Goal: Information Seeking & Learning: Learn about a topic

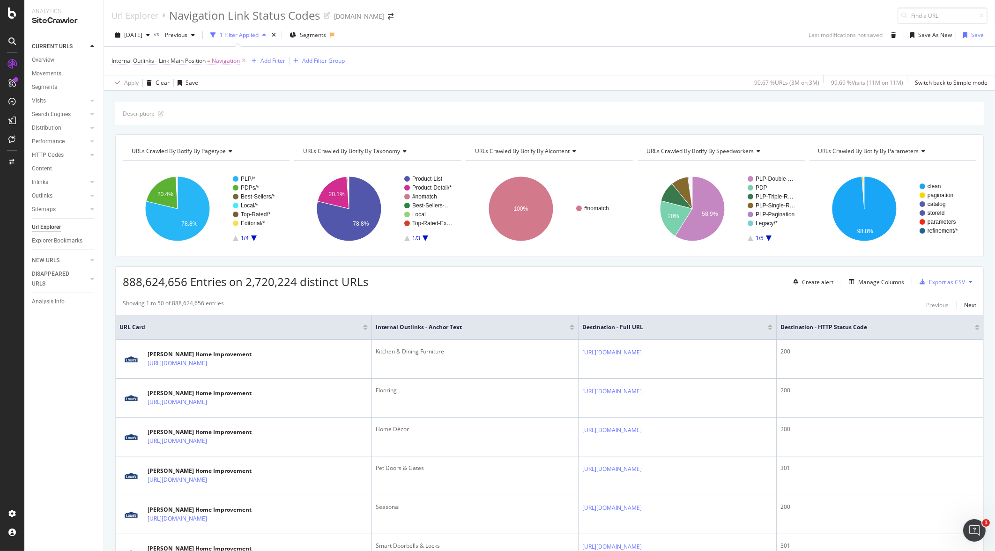
click at [159, 63] on span "Internal Outlinks - Link Main Position" at bounding box center [158, 61] width 94 height 8
click at [466, 60] on div "Internal Outlinks - Link Main Position = Navigation Add Filter Add Filter Group" at bounding box center [549, 61] width 876 height 28
click at [47, 61] on div "Overview" at bounding box center [43, 60] width 22 height 10
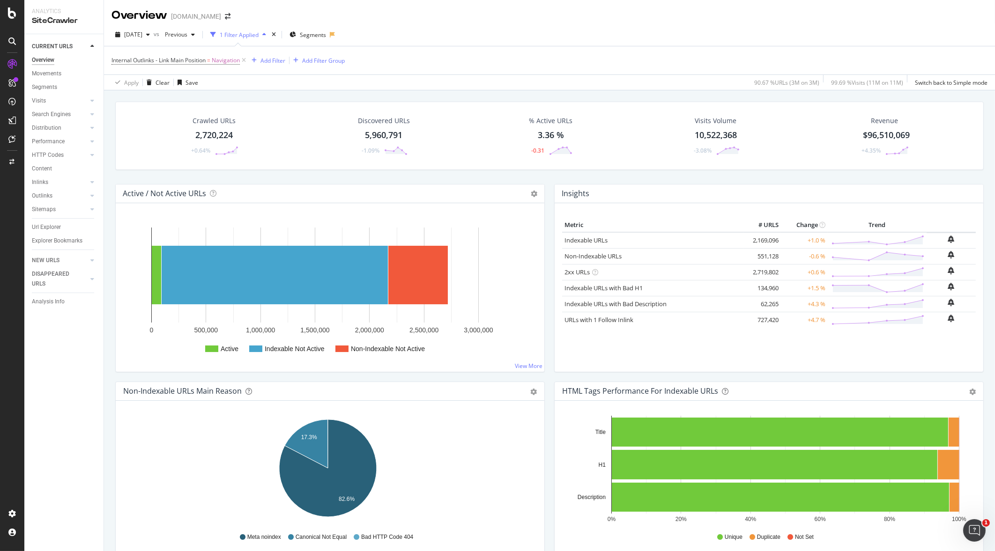
click at [223, 138] on div "2,720,224" at bounding box center [213, 135] width 37 height 12
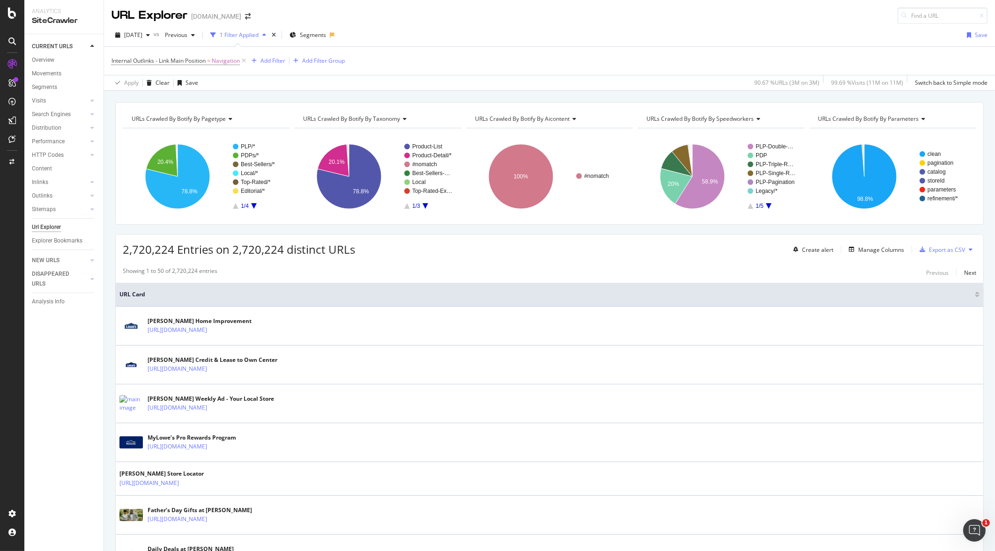
click at [258, 37] on div "1 Filter Applied" at bounding box center [239, 35] width 39 height 8
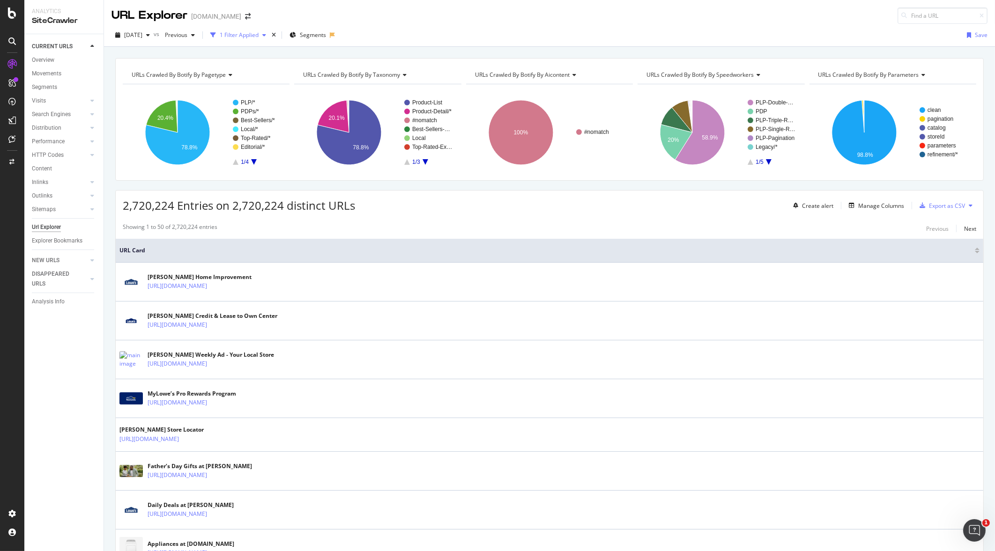
click at [258, 37] on div "1 Filter Applied" at bounding box center [239, 35] width 39 height 8
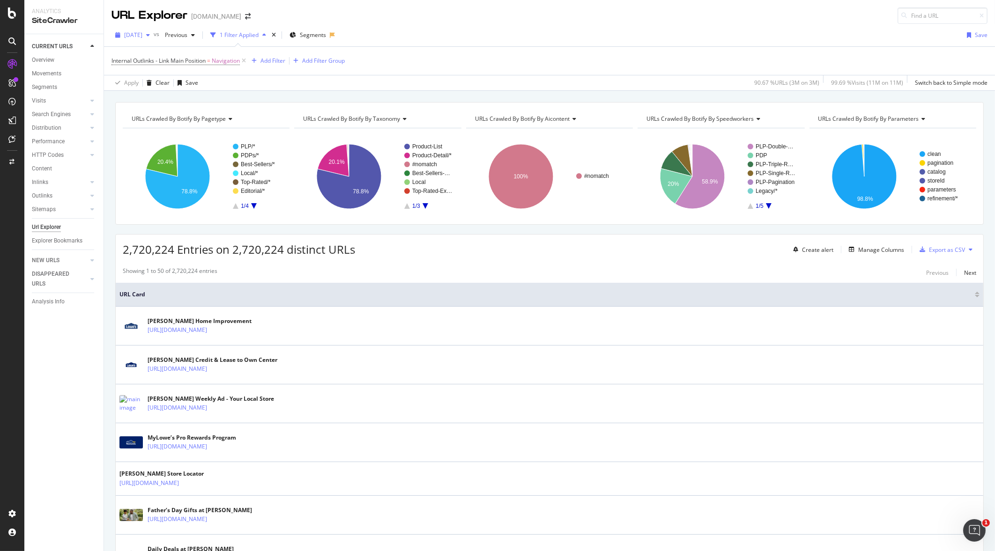
click at [142, 37] on span "[DATE]" at bounding box center [133, 35] width 18 height 8
click at [433, 272] on div "Showing 1 to 50 of 2,720,224 entries Previous Next" at bounding box center [549, 272] width 867 height 11
click at [44, 133] on div "RealKeywords" at bounding box center [56, 137] width 42 height 9
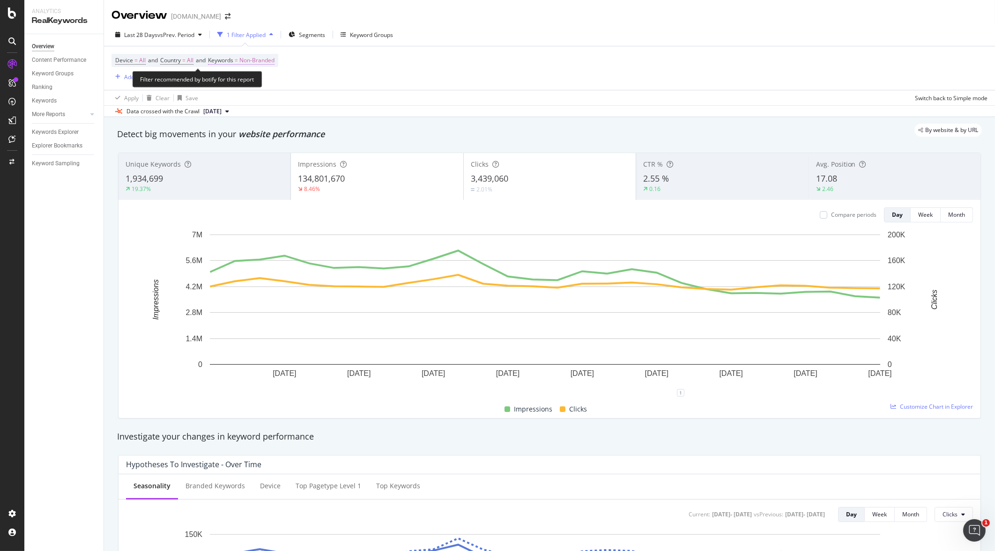
click at [239, 61] on span "Keywords = Non-Branded" at bounding box center [241, 60] width 66 height 8
click at [261, 81] on div "button" at bounding box center [266, 82] width 11 height 6
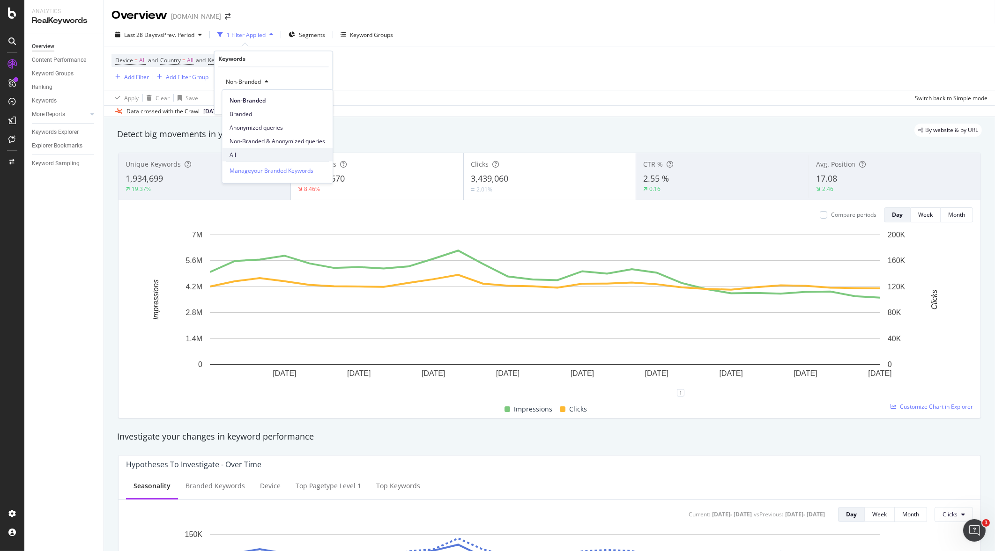
click at [253, 150] on span "All" at bounding box center [277, 154] width 96 height 8
click at [314, 106] on div "All Cancel Add filter Apply" at bounding box center [273, 90] width 118 height 47
click at [315, 102] on div "Apply" at bounding box center [317, 102] width 15 height 8
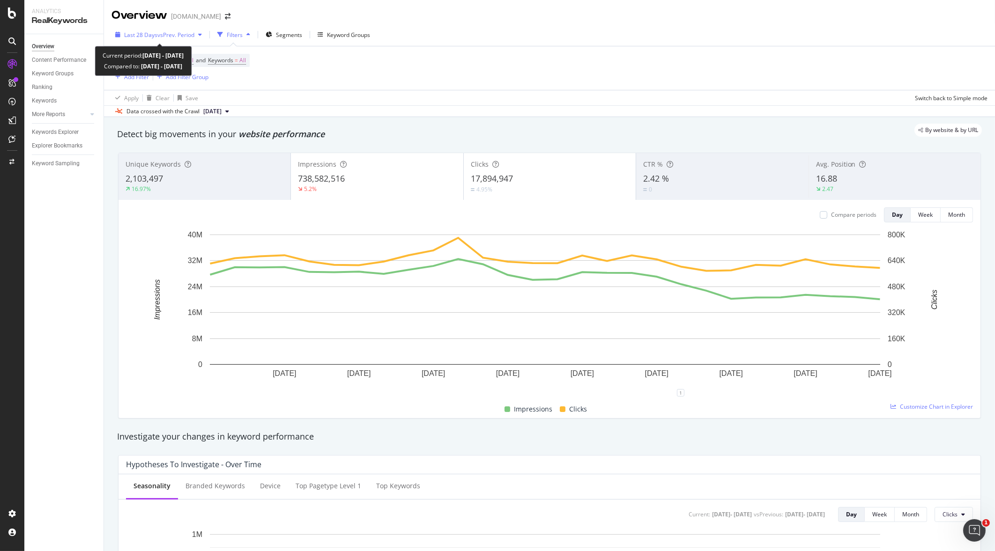
click at [187, 33] on span "vs Prev. Period" at bounding box center [175, 35] width 37 height 8
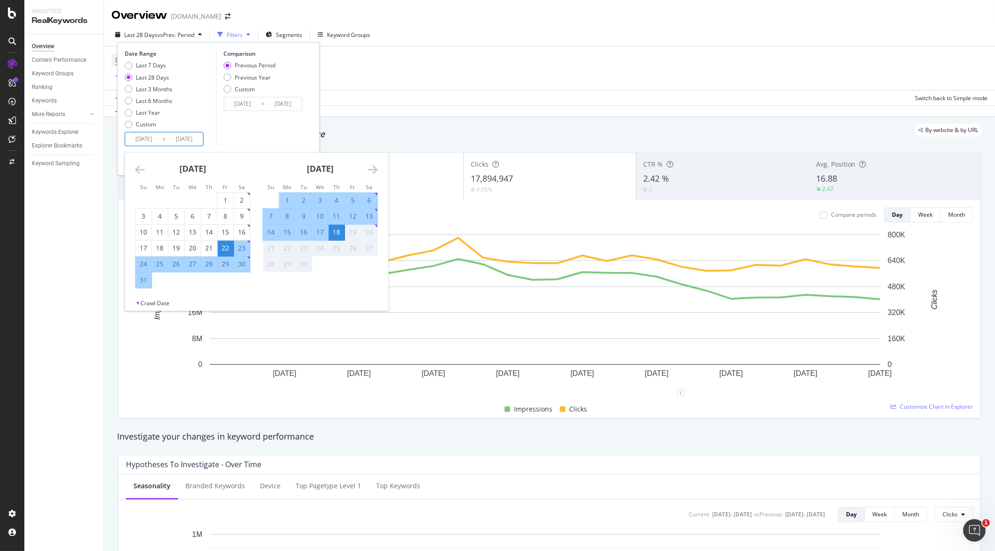
click at [155, 139] on input "[DATE]" at bounding box center [143, 139] width 37 height 13
click at [228, 201] on div "1" at bounding box center [225, 200] width 16 height 9
type input "[DATE]"
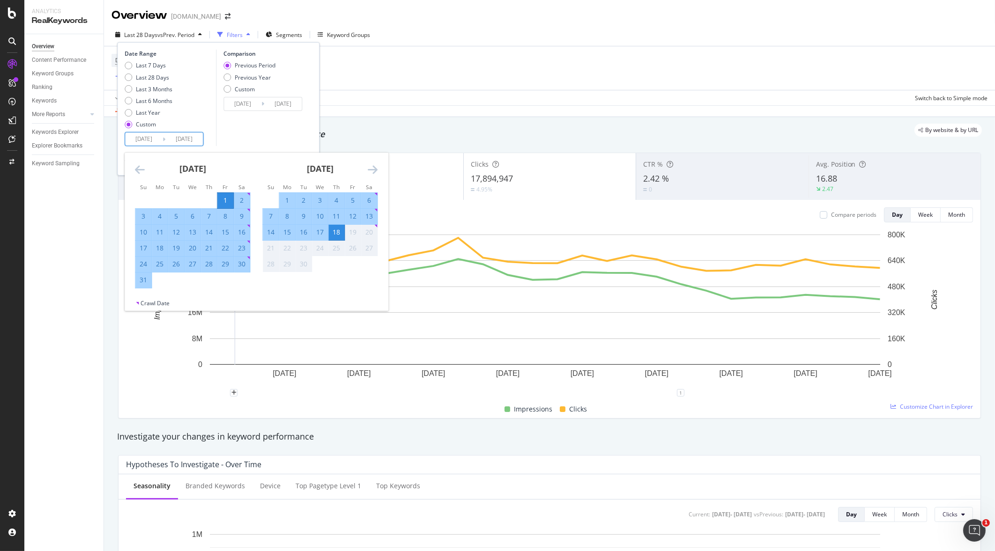
click at [228, 201] on div "1" at bounding box center [225, 200] width 16 height 9
type input "[DATE]"
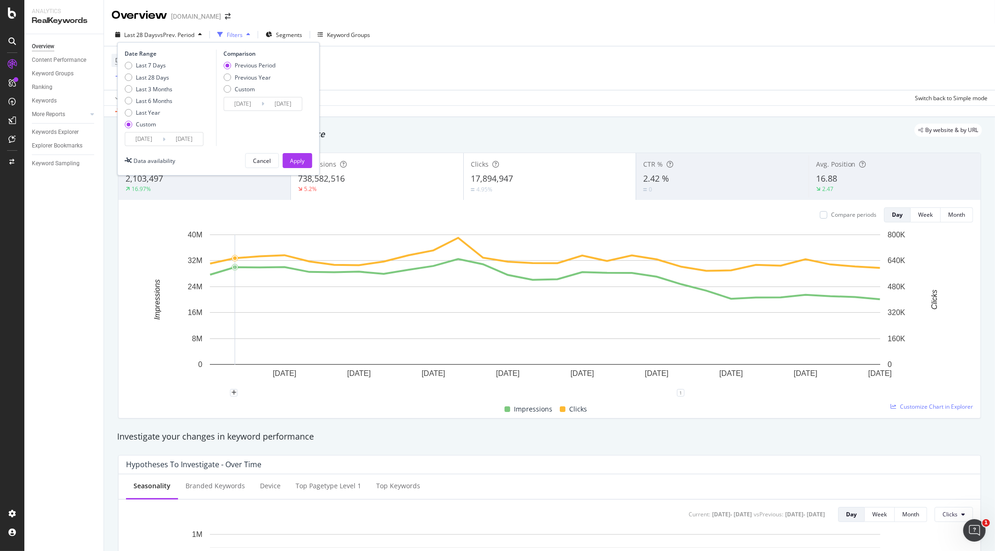
click at [156, 140] on input "[DATE]" at bounding box center [143, 139] width 37 height 13
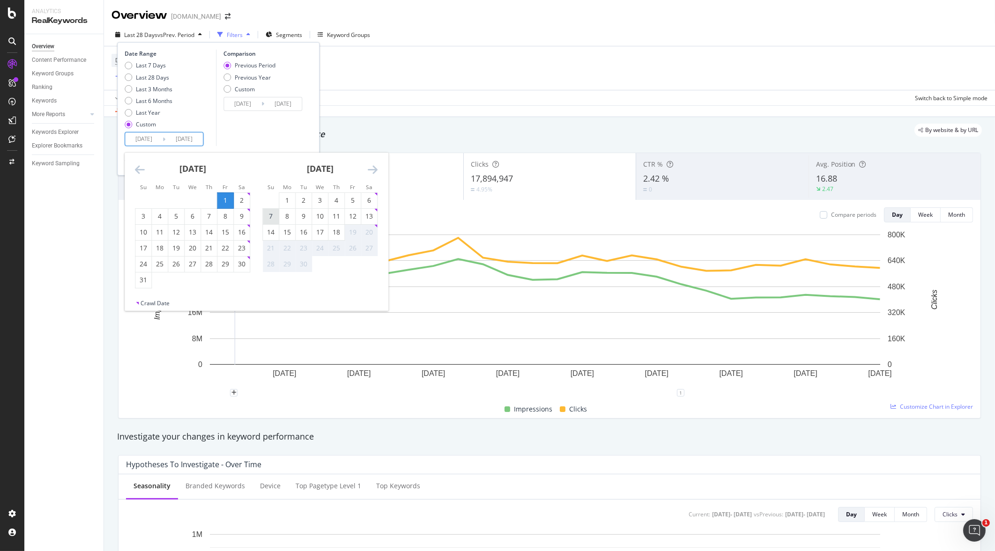
click at [275, 220] on div "7" at bounding box center [271, 216] width 16 height 9
type input "[DATE]"
click at [373, 216] on div "13" at bounding box center [369, 216] width 16 height 9
type input "[DATE]"
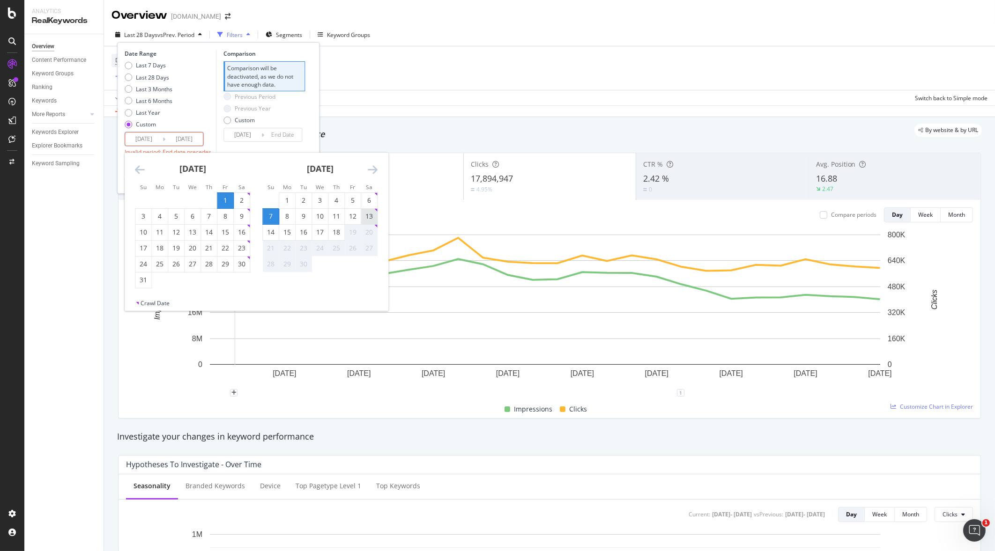
type input "[DATE]"
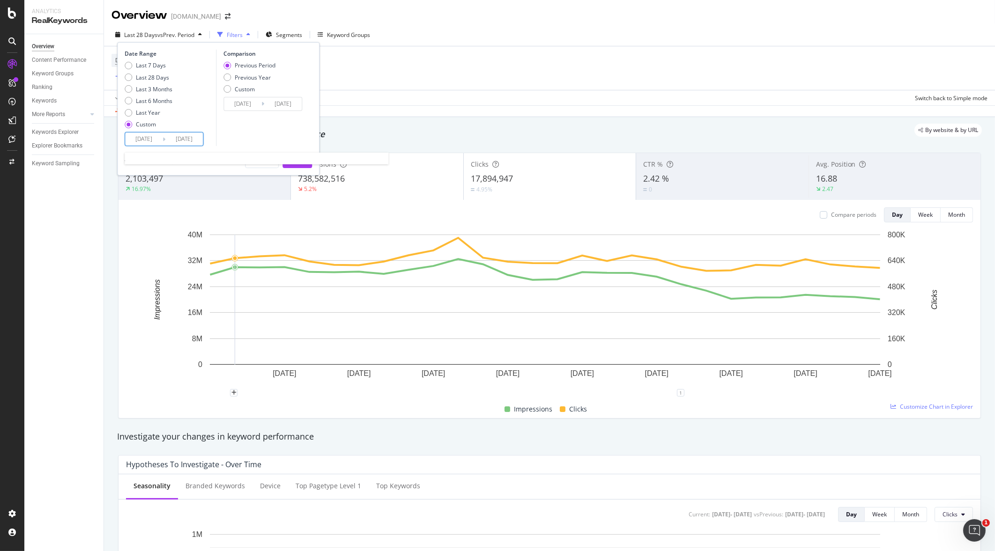
click at [192, 138] on input "[DATE]" at bounding box center [183, 139] width 37 height 13
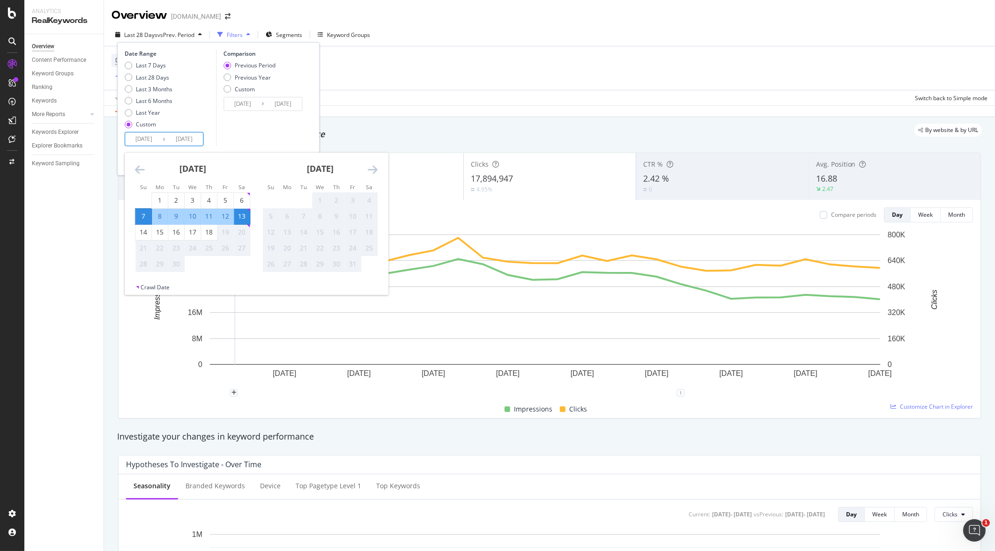
click at [263, 145] on div "Comparison Previous Period Previous Year Custom [DATE] Navigate forward to inte…" at bounding box center [260, 98] width 89 height 96
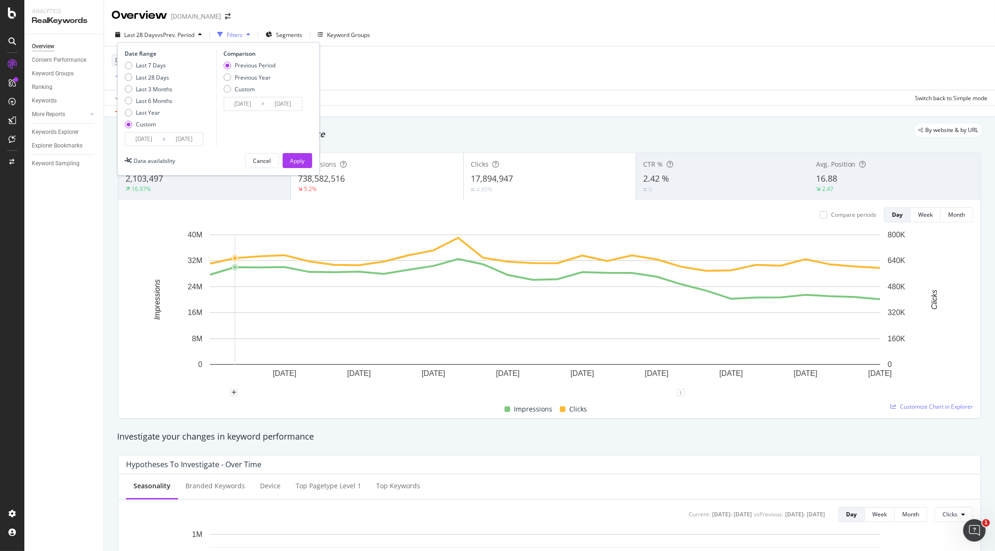
click at [248, 103] on input "[DATE]" at bounding box center [242, 103] width 37 height 13
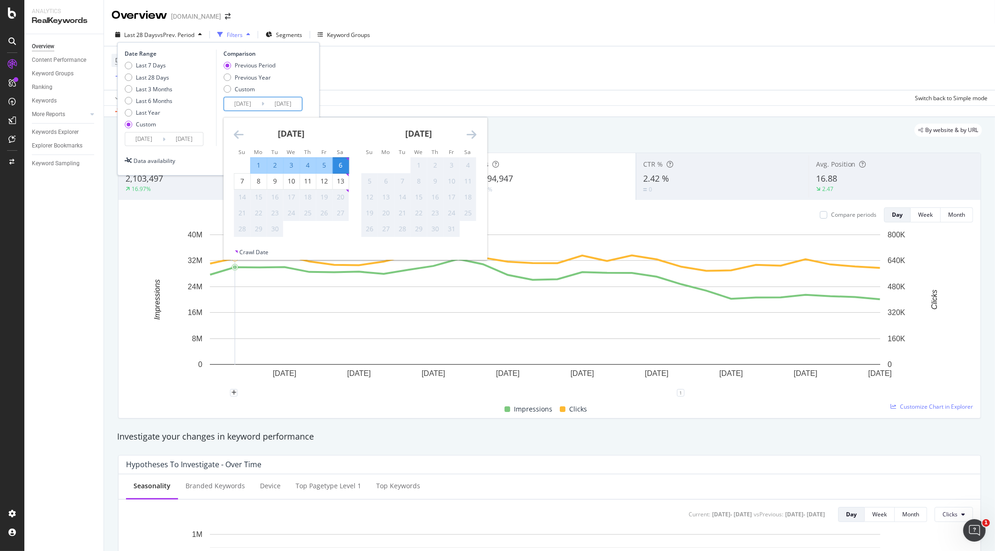
click at [278, 133] on strong "[DATE]" at bounding box center [291, 133] width 27 height 11
click at [238, 133] on icon "Move backward to switch to the previous month." at bounding box center [239, 134] width 10 height 11
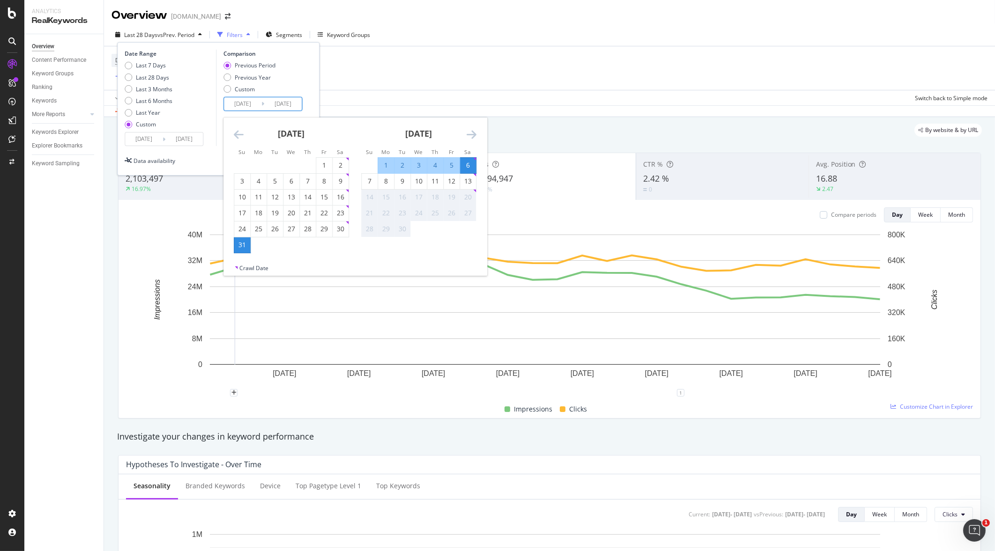
click at [238, 133] on icon "Move backward to switch to the previous month." at bounding box center [239, 134] width 10 height 11
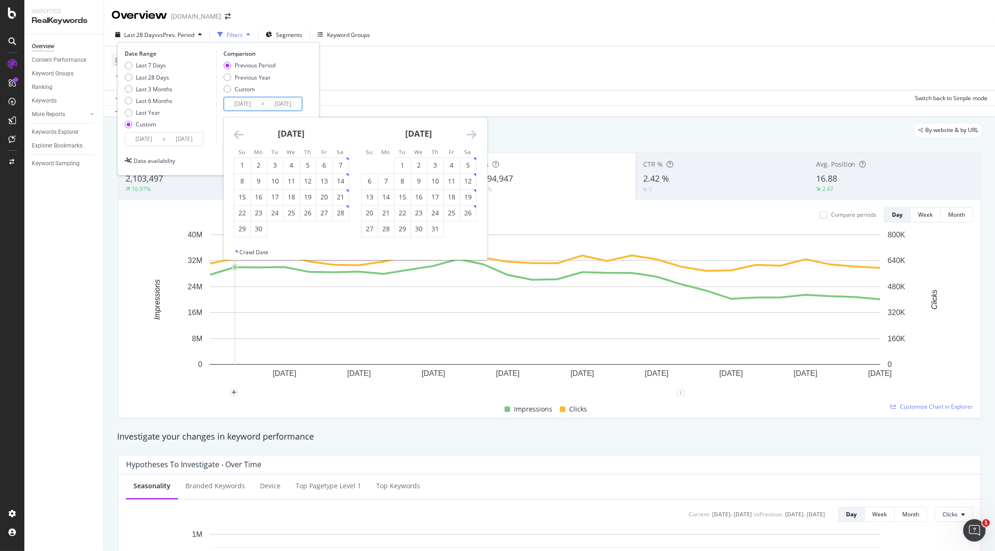
click at [238, 133] on icon "Move backward to switch to the previous month." at bounding box center [239, 134] width 10 height 11
click at [239, 133] on icon "Move backward to switch to the previous month." at bounding box center [239, 134] width 10 height 11
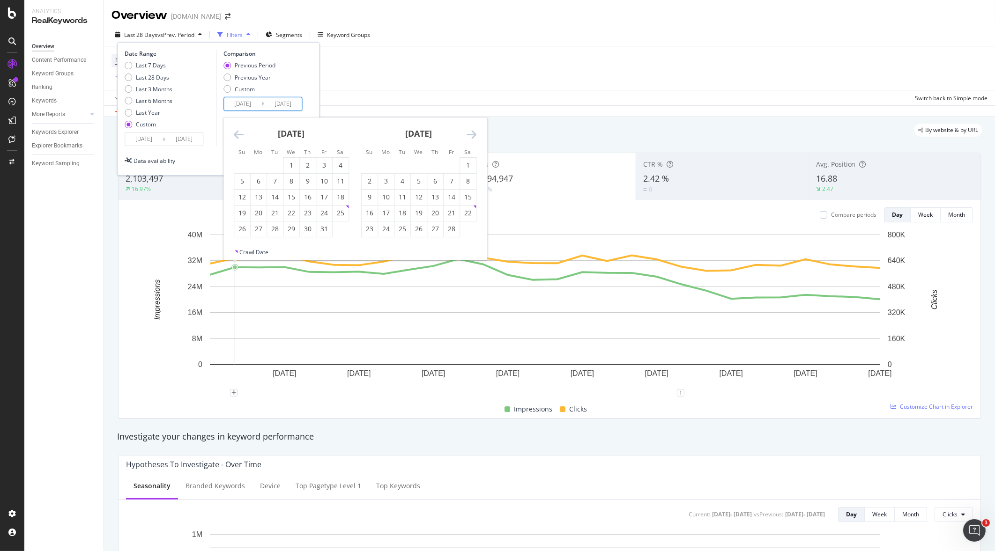
click at [239, 133] on icon "Move backward to switch to the previous month." at bounding box center [239, 134] width 10 height 11
click at [337, 180] on div "14" at bounding box center [340, 181] width 16 height 9
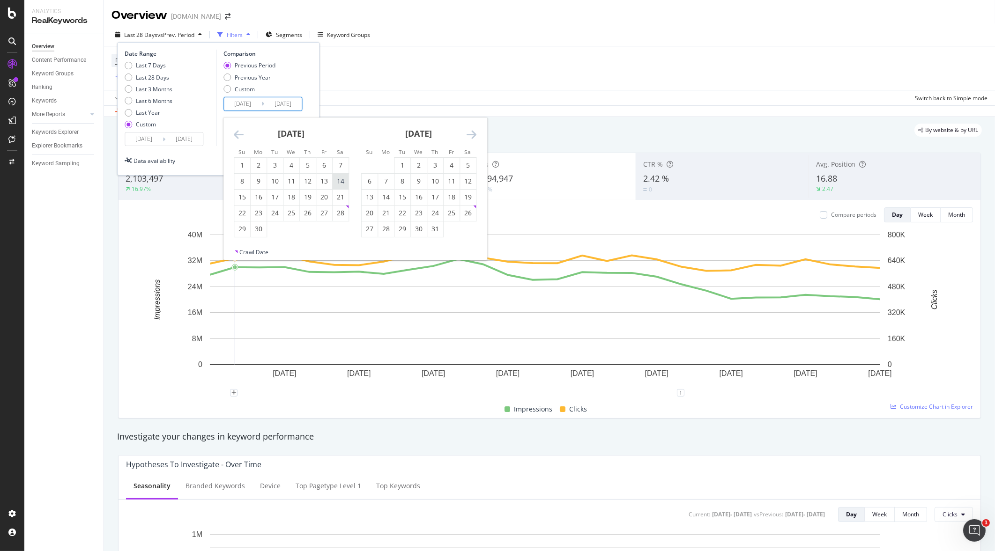
type input "[DATE]"
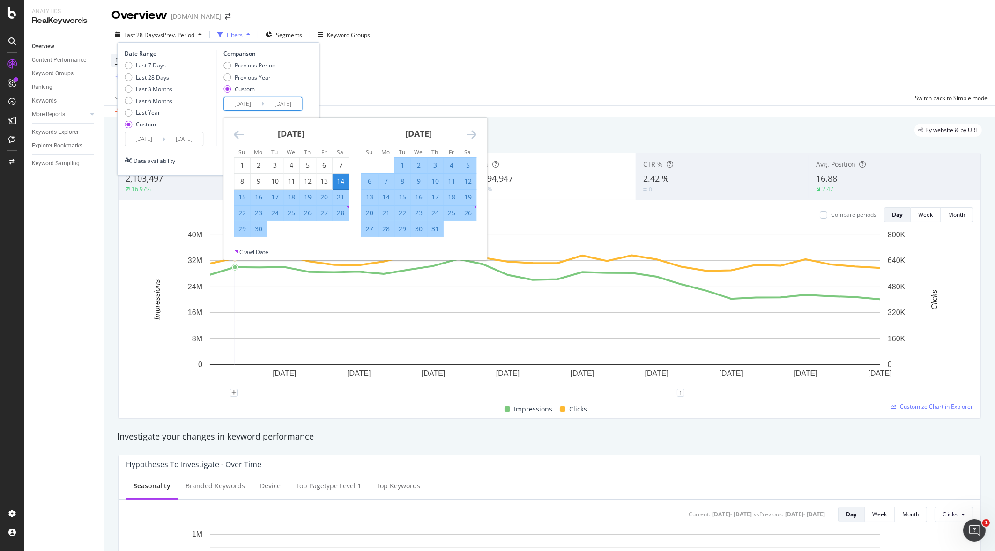
click at [340, 193] on div "21" at bounding box center [340, 196] width 16 height 9
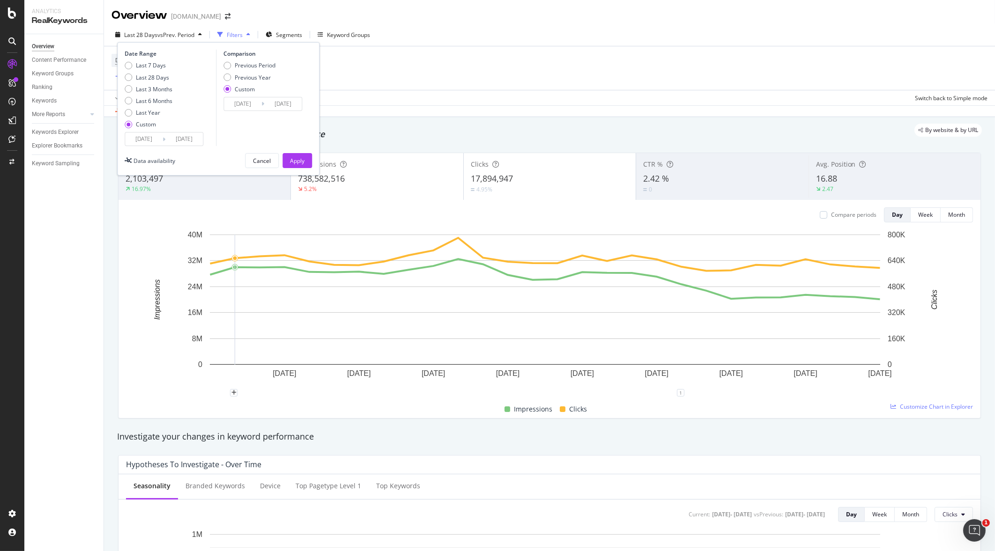
click at [180, 143] on input "[DATE]" at bounding box center [183, 139] width 37 height 13
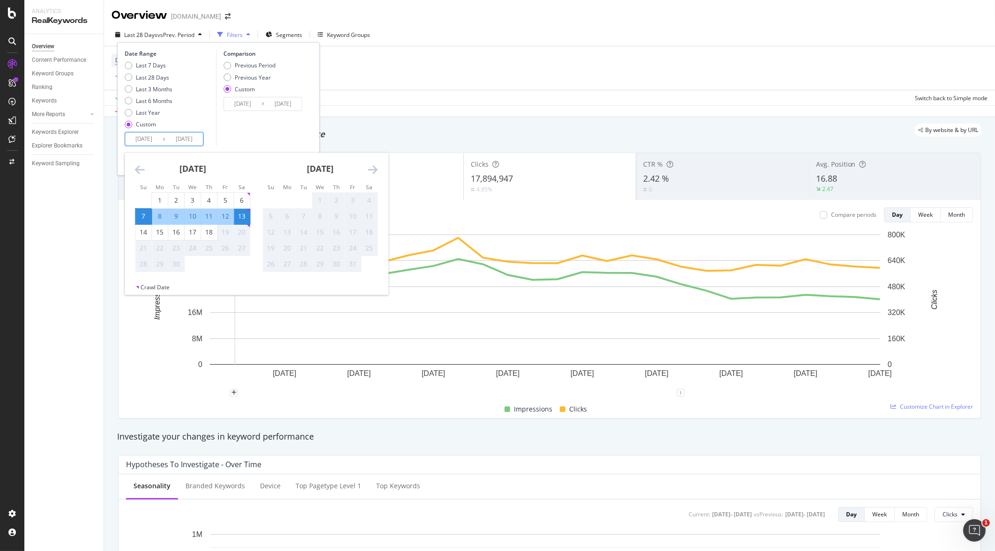
click at [244, 214] on div "13" at bounding box center [242, 216] width 16 height 9
click at [183, 139] on input "[DATE]" at bounding box center [183, 139] width 37 height 13
click at [244, 219] on div "13" at bounding box center [242, 216] width 16 height 9
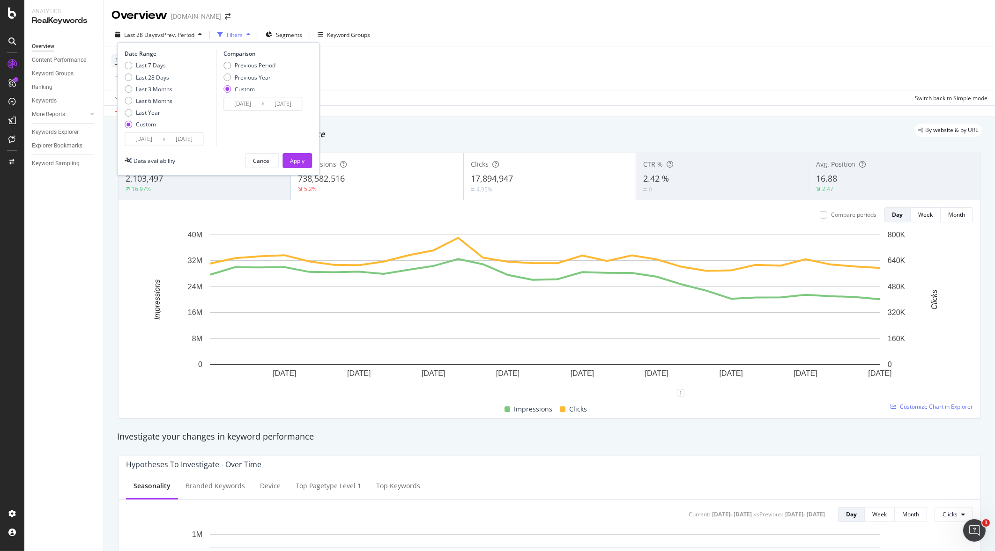
click at [194, 144] on input "[DATE]" at bounding box center [183, 139] width 37 height 13
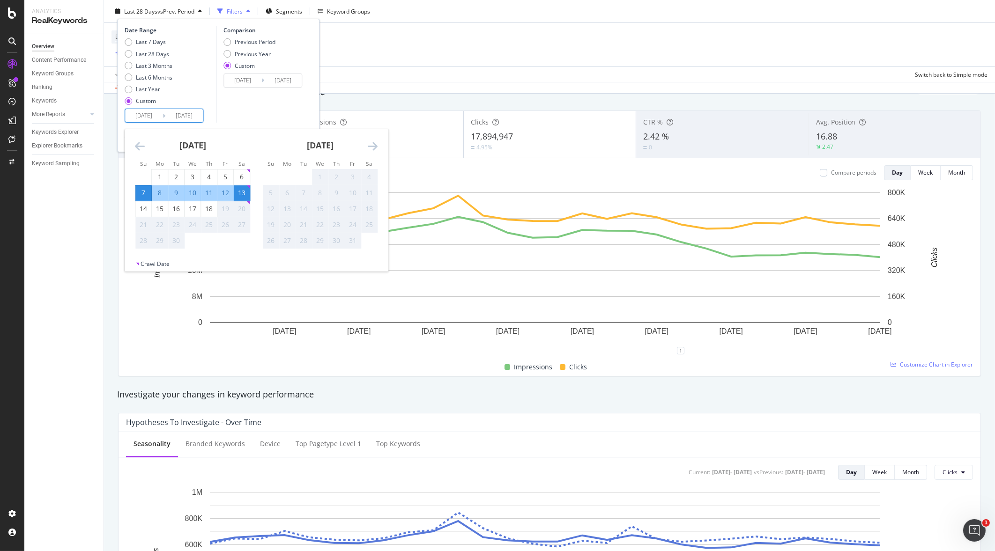
scroll to position [58, 0]
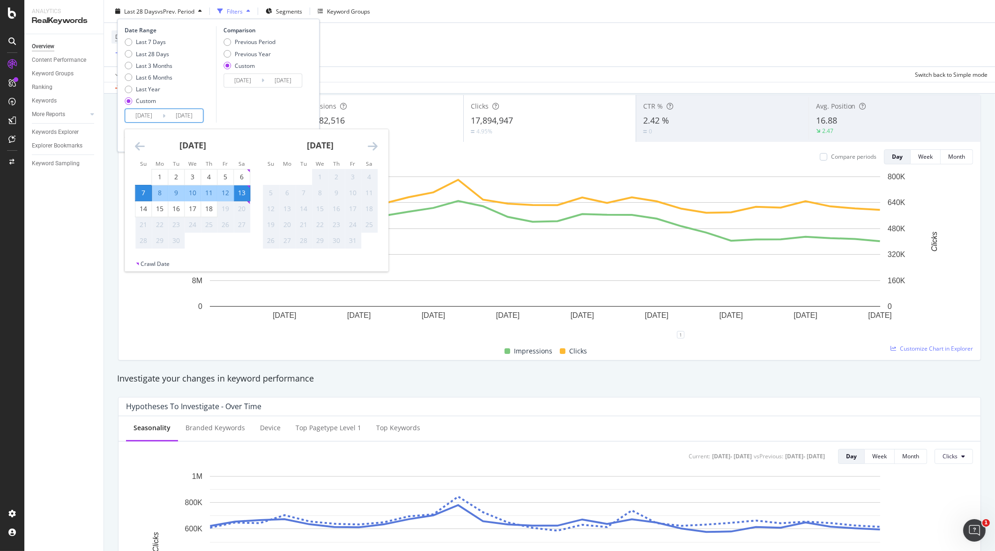
click at [288, 82] on input "[DATE]" at bounding box center [282, 80] width 37 height 13
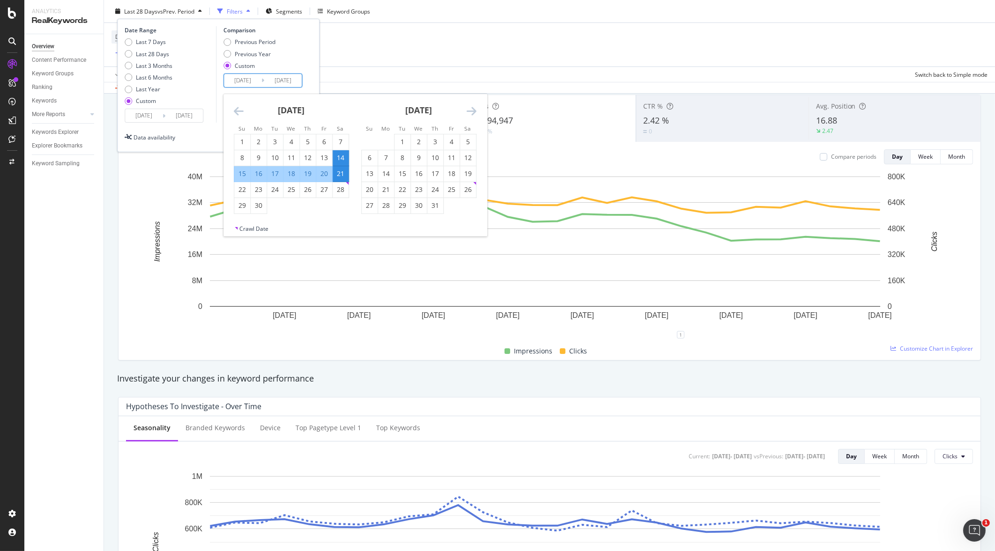
click at [340, 156] on div "14" at bounding box center [340, 157] width 16 height 9
type input "[DATE]"
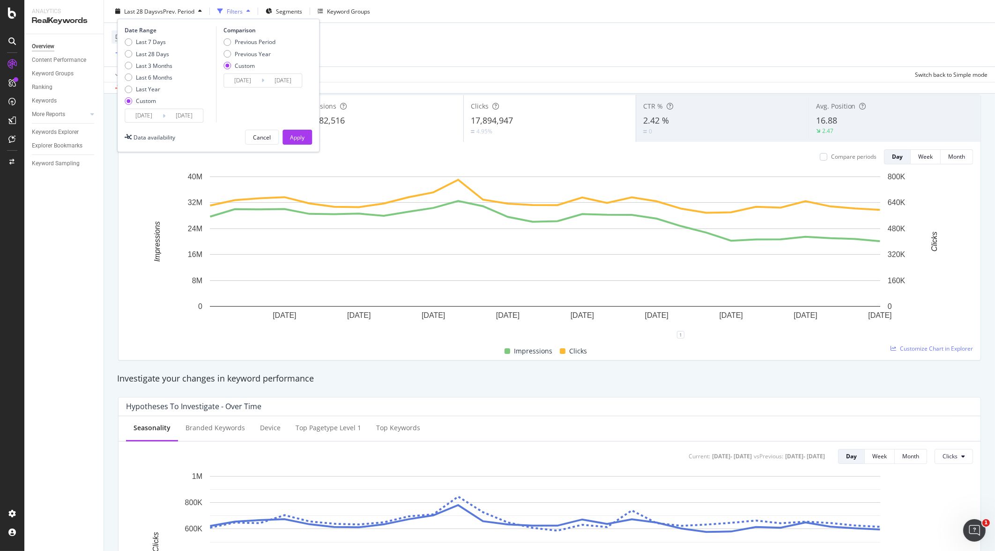
click at [283, 84] on input "[DATE]" at bounding box center [282, 80] width 37 height 13
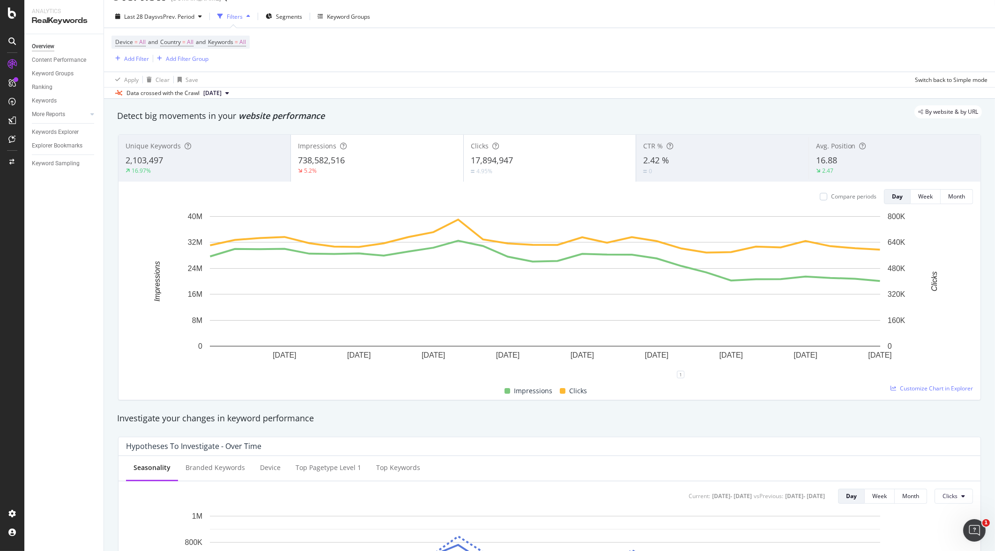
scroll to position [0, 0]
